Goal: Task Accomplishment & Management: Manage account settings

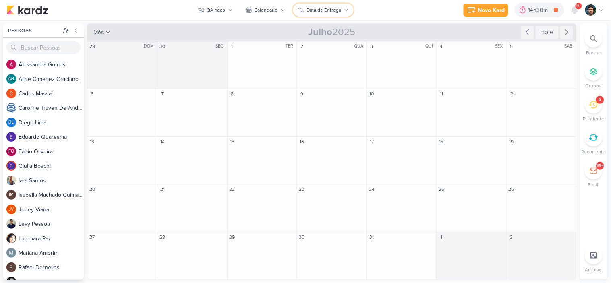
click at [325, 10] on div "Data de Entrega" at bounding box center [324, 9] width 35 height 7
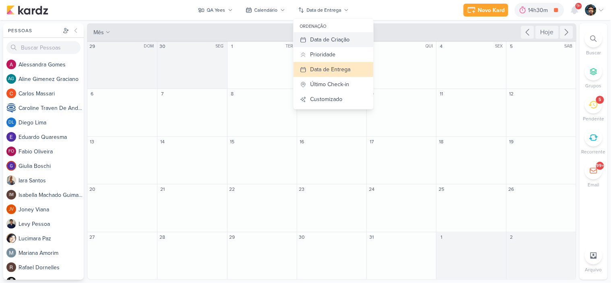
click at [333, 37] on div "Data de Criação" at bounding box center [330, 39] width 39 height 8
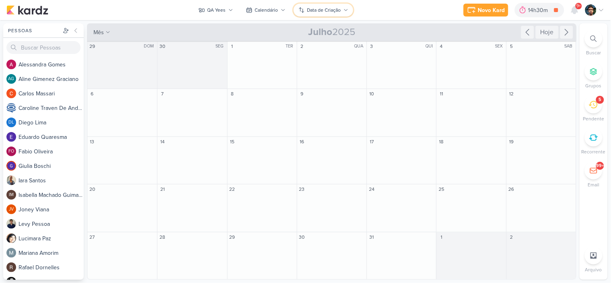
click at [335, 10] on div "Data de Criação" at bounding box center [324, 9] width 34 height 7
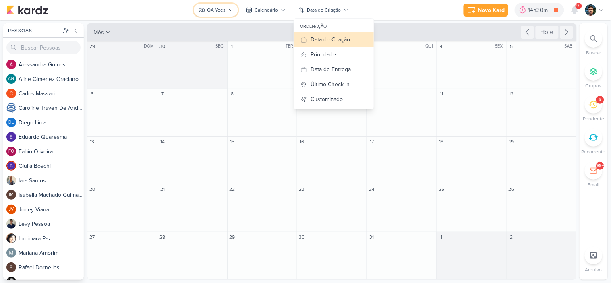
click at [220, 12] on div "QA Yees" at bounding box center [217, 9] width 19 height 7
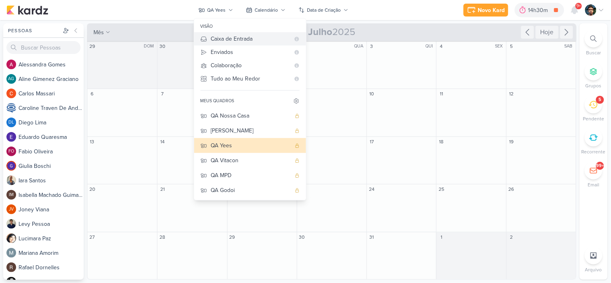
click at [220, 38] on div "Caixa de Entrada" at bounding box center [250, 39] width 79 height 8
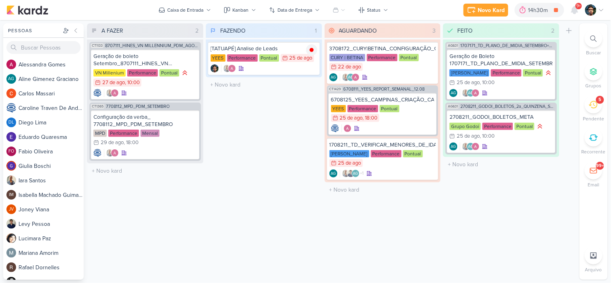
click at [597, 103] on icon at bounding box center [593, 104] width 9 height 9
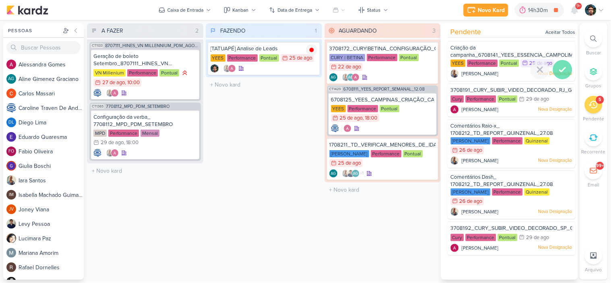
click at [561, 70] on icon at bounding box center [563, 70] width 10 height 10
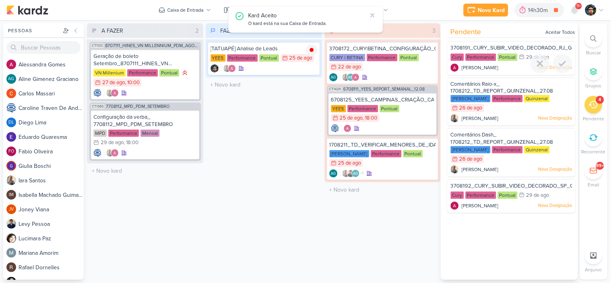
click at [561, 70] on div at bounding box center [562, 63] width 19 height 19
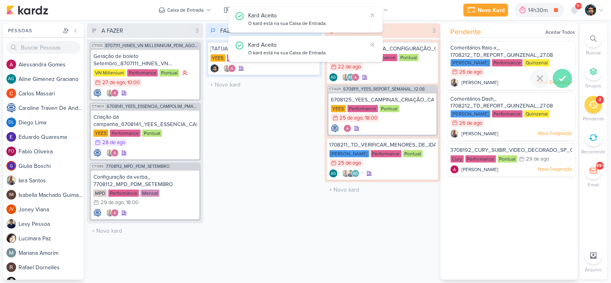
click at [561, 69] on div at bounding box center [562, 78] width 19 height 19
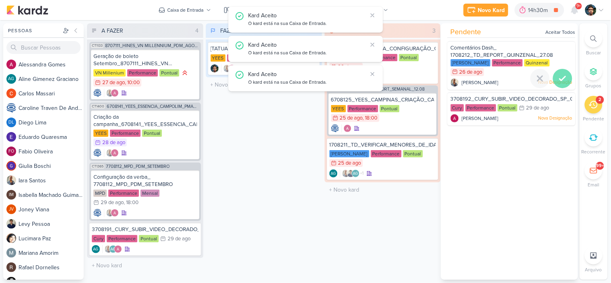
click at [559, 75] on icon at bounding box center [563, 79] width 10 height 10
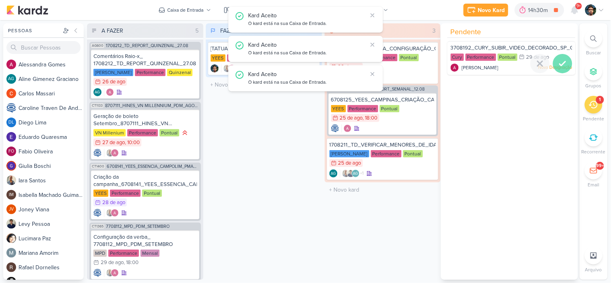
click at [559, 66] on icon at bounding box center [563, 64] width 10 height 10
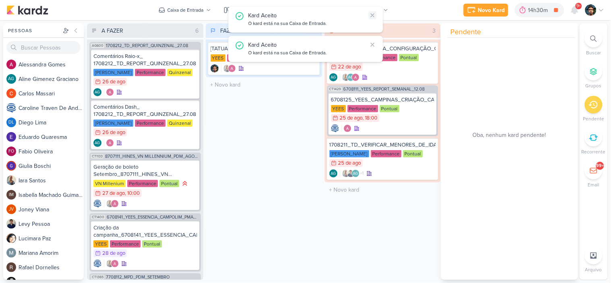
click at [374, 15] on icon at bounding box center [373, 15] width 6 height 6
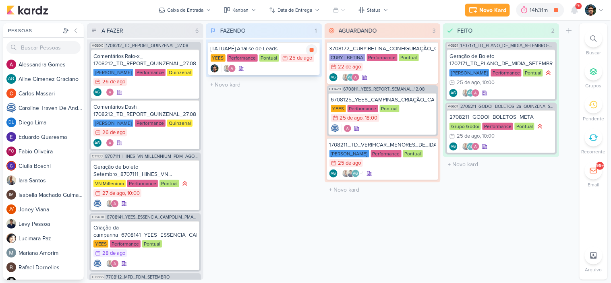
click at [295, 46] on div "[TATUAPÉ] Analise de Leads" at bounding box center [264, 48] width 107 height 7
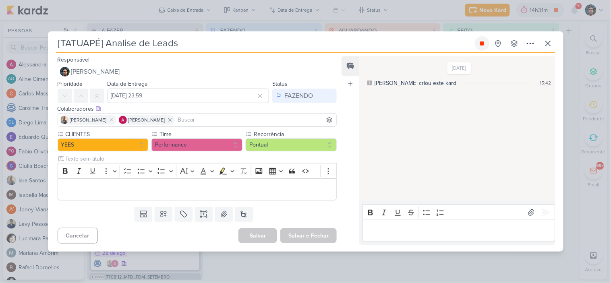
click at [482, 42] on icon at bounding box center [482, 44] width 4 height 4
click at [547, 44] on icon at bounding box center [549, 44] width 10 height 10
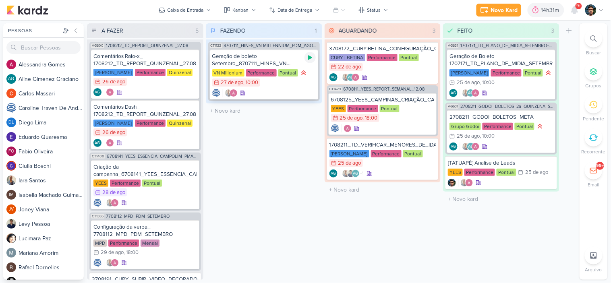
click at [309, 59] on icon at bounding box center [310, 57] width 6 height 6
click at [285, 90] on div at bounding box center [264, 93] width 104 height 8
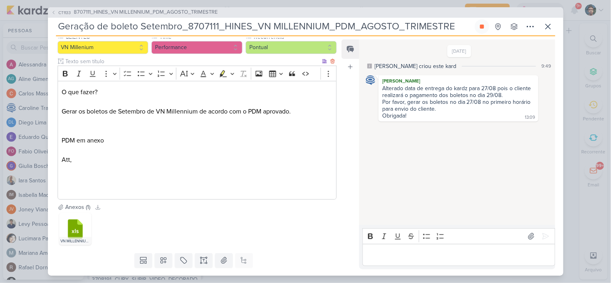
scroll to position [89, 0]
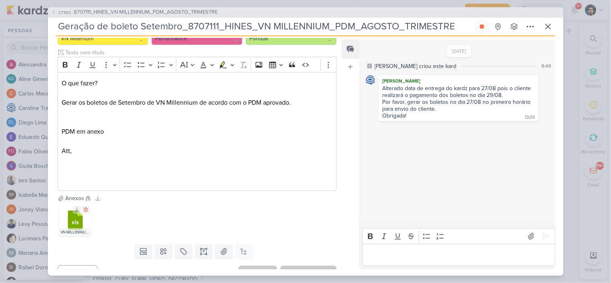
click at [69, 219] on icon at bounding box center [75, 220] width 15 height 19
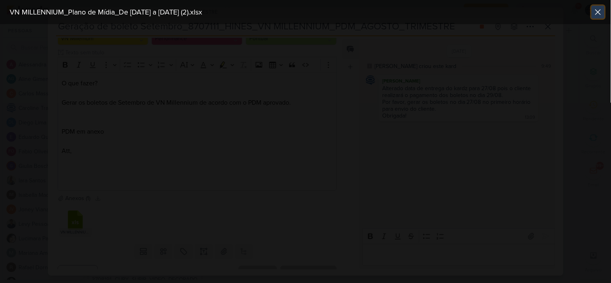
click at [600, 6] on button at bounding box center [598, 12] width 13 height 13
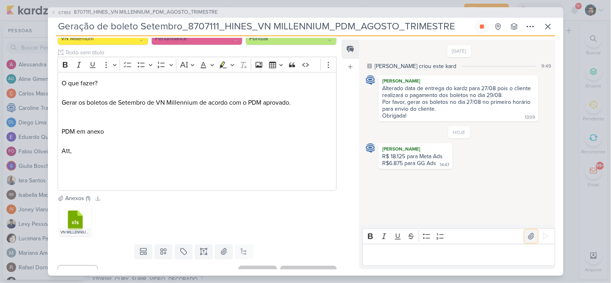
click at [532, 238] on icon at bounding box center [532, 237] width 8 height 8
click at [543, 238] on icon at bounding box center [546, 237] width 8 height 8
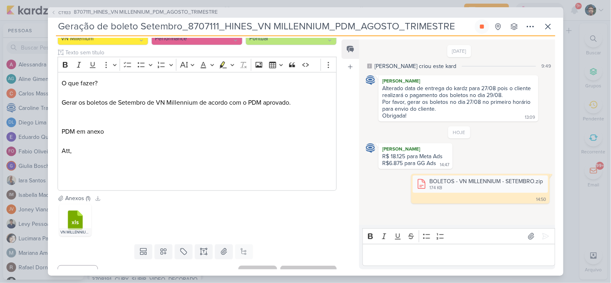
click at [406, 256] on p "Editor editing area: main" at bounding box center [459, 255] width 184 height 10
click at [546, 27] on icon at bounding box center [549, 27] width 10 height 10
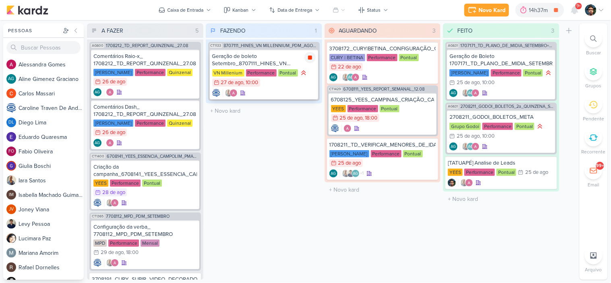
click at [308, 57] on icon at bounding box center [310, 57] width 6 height 6
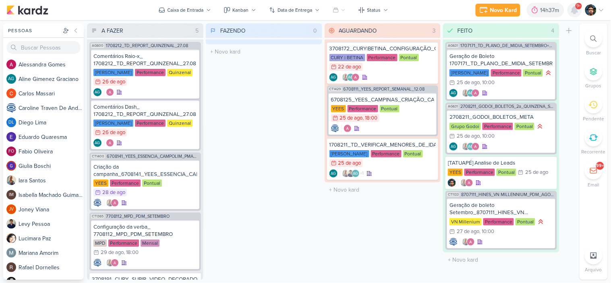
click at [571, 11] on icon at bounding box center [575, 10] width 10 height 10
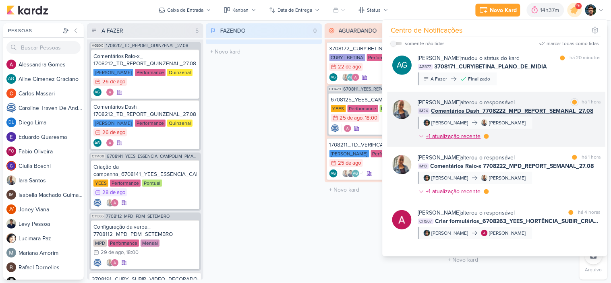
click at [464, 135] on div "+1 atualização recente" at bounding box center [454, 136] width 56 height 8
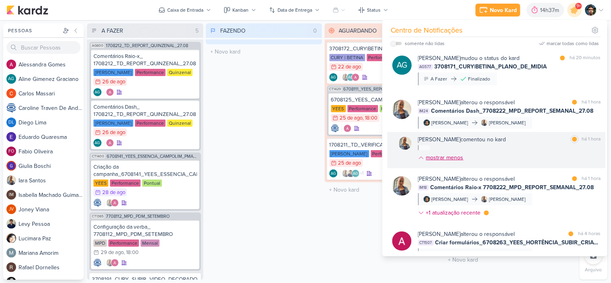
click at [456, 155] on div "mostrar menos" at bounding box center [444, 158] width 37 height 8
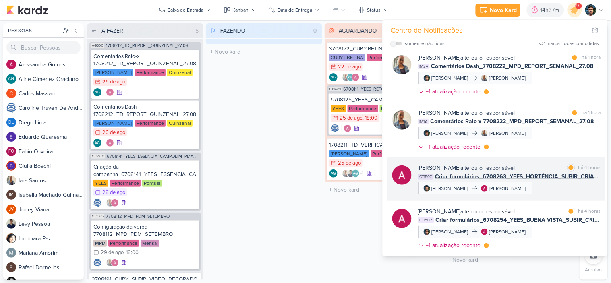
scroll to position [179, 0]
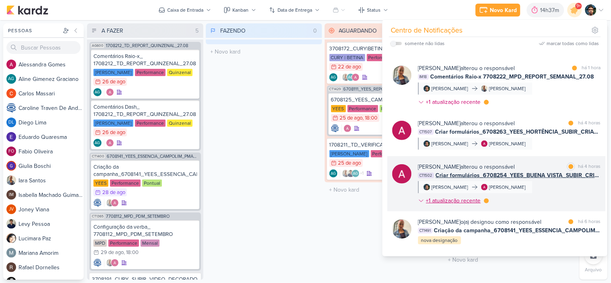
click at [465, 200] on div "+1 atualização recente" at bounding box center [454, 201] width 56 height 8
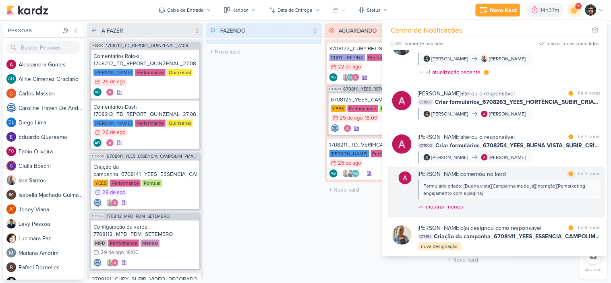
scroll to position [224, 0]
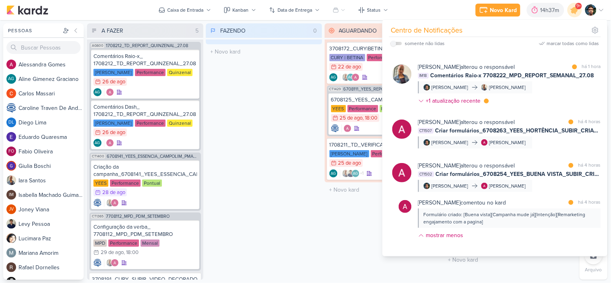
click at [326, 87] on div "3708172_CURY|BETINA_CONFIGURAÇÃO_GOOGLE CURY | BETINA Performance Pontual 22/8 …" at bounding box center [383, 110] width 116 height 143
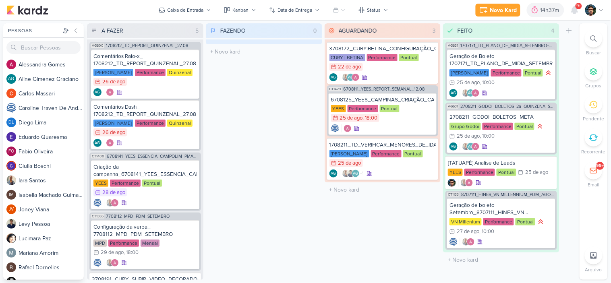
click at [276, 89] on div "FAZENDO 0 Mover Para Esquerda Mover Para Direita [GEOGRAPHIC_DATA] O título do …" at bounding box center [264, 151] width 116 height 257
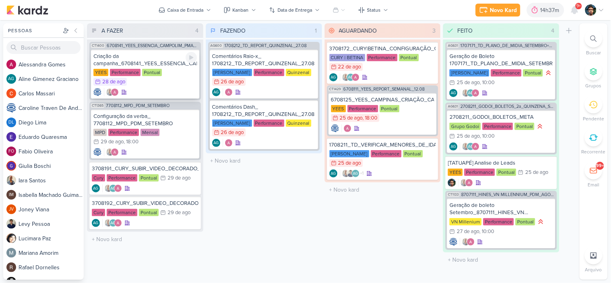
click at [168, 60] on div "Criação da campanha_6708141_YEES_ESSENCIA_CAMPOLIM_PMAX_OFFLINE" at bounding box center [145, 60] width 104 height 15
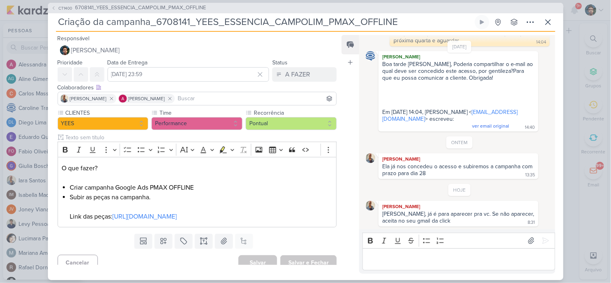
scroll to position [78, 0]
click at [551, 23] on icon at bounding box center [549, 22] width 10 height 10
